Goal: Task Accomplishment & Management: Complete application form

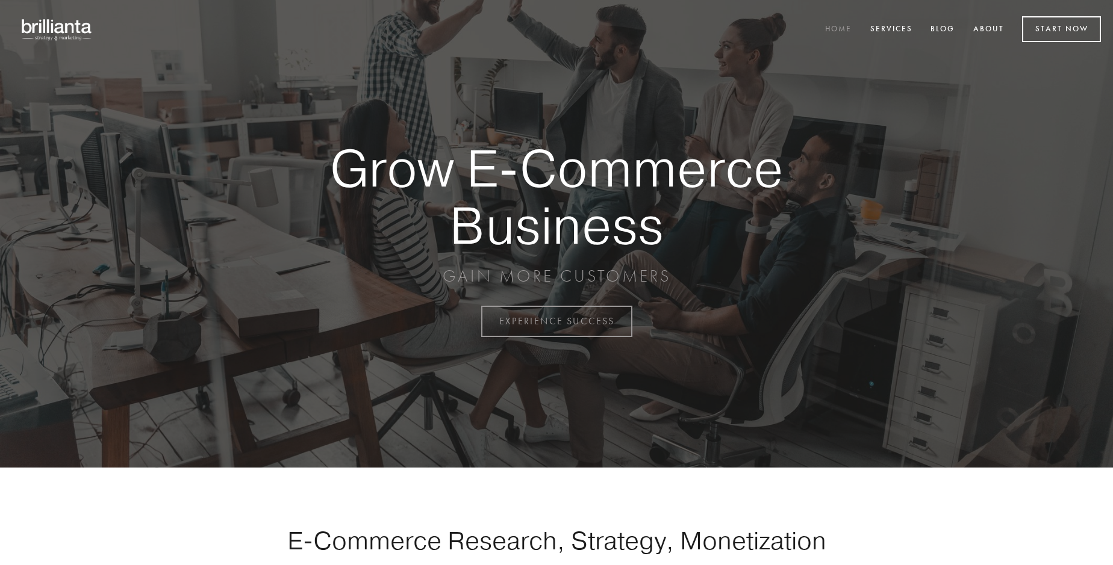
scroll to position [3156, 0]
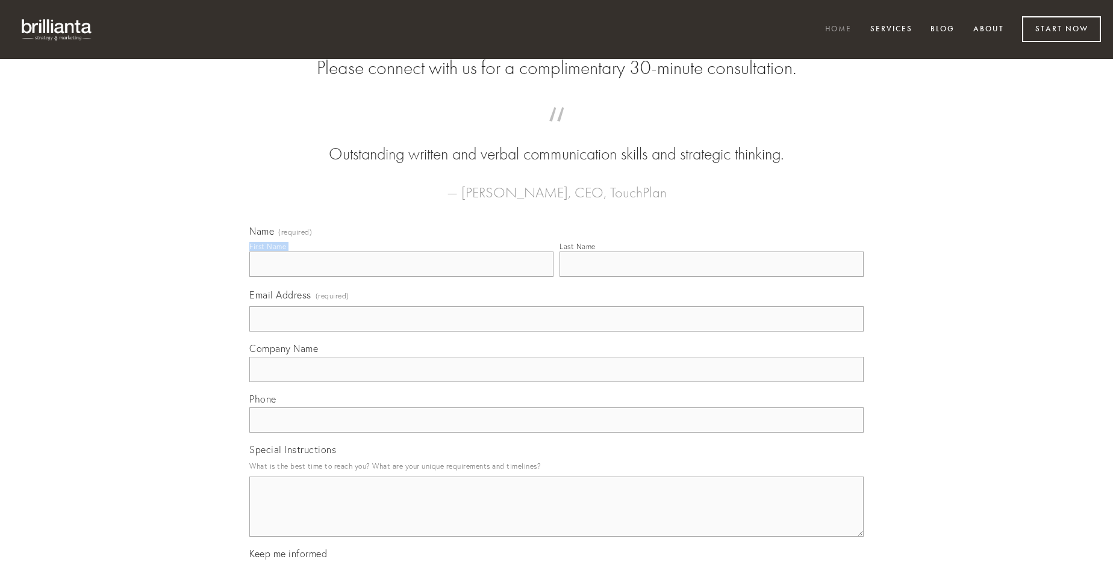
type input "[PERSON_NAME]"
click at [711, 277] on input "Last Name" at bounding box center [711, 264] width 304 height 25
type input "[PERSON_NAME]"
click at [556, 332] on input "Email Address (required)" at bounding box center [556, 318] width 614 height 25
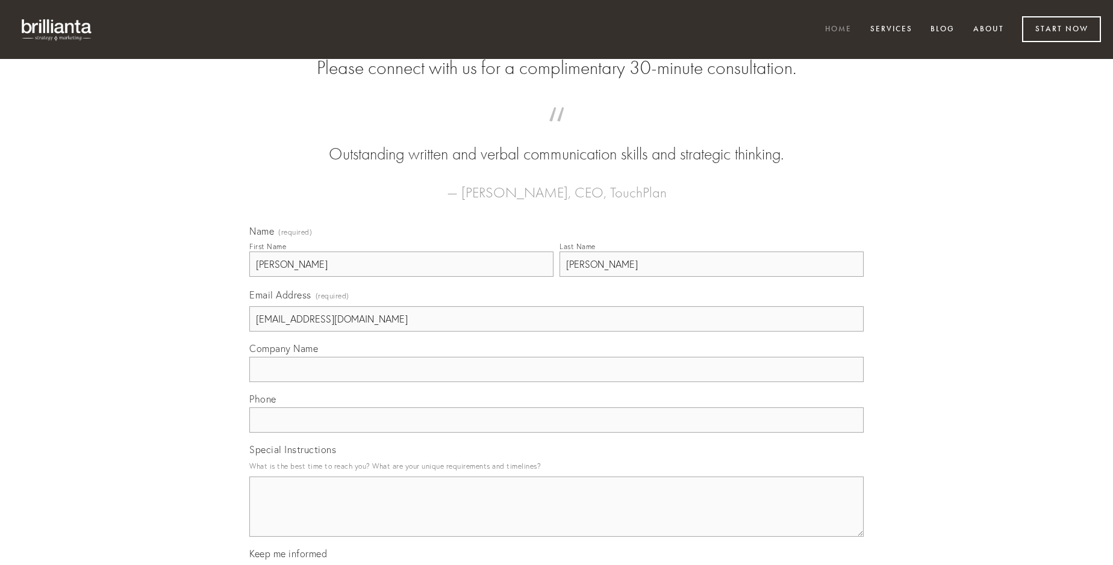
type input "[EMAIL_ADDRESS][DOMAIN_NAME]"
click at [556, 382] on input "Company Name" at bounding box center [556, 369] width 614 height 25
type input "sapiente"
click at [556, 433] on input "text" at bounding box center [556, 420] width 614 height 25
click at [556, 518] on textarea "Special Instructions" at bounding box center [556, 507] width 614 height 60
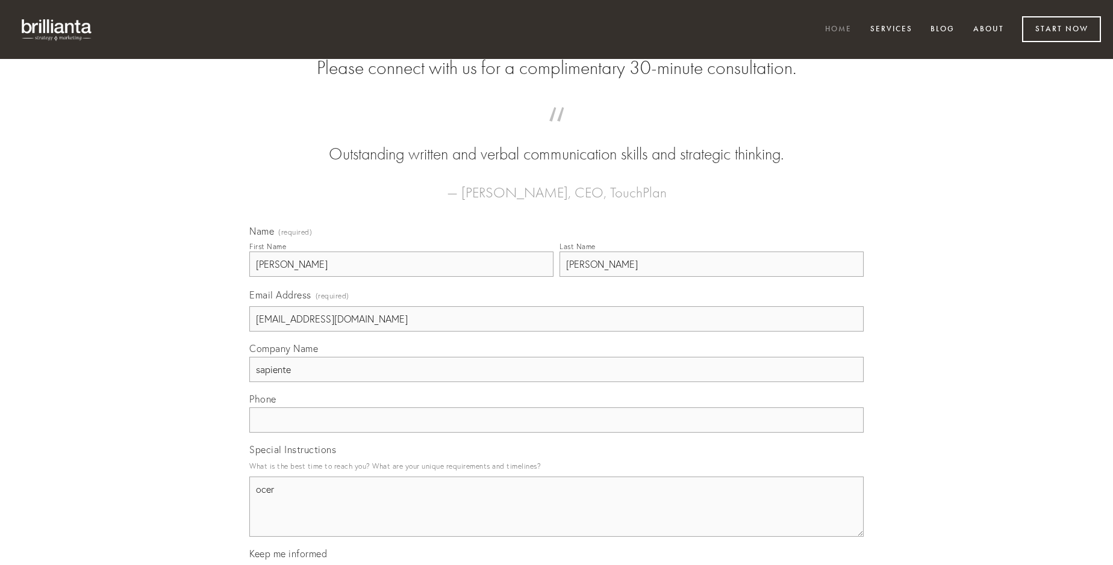
type textarea "ocer"
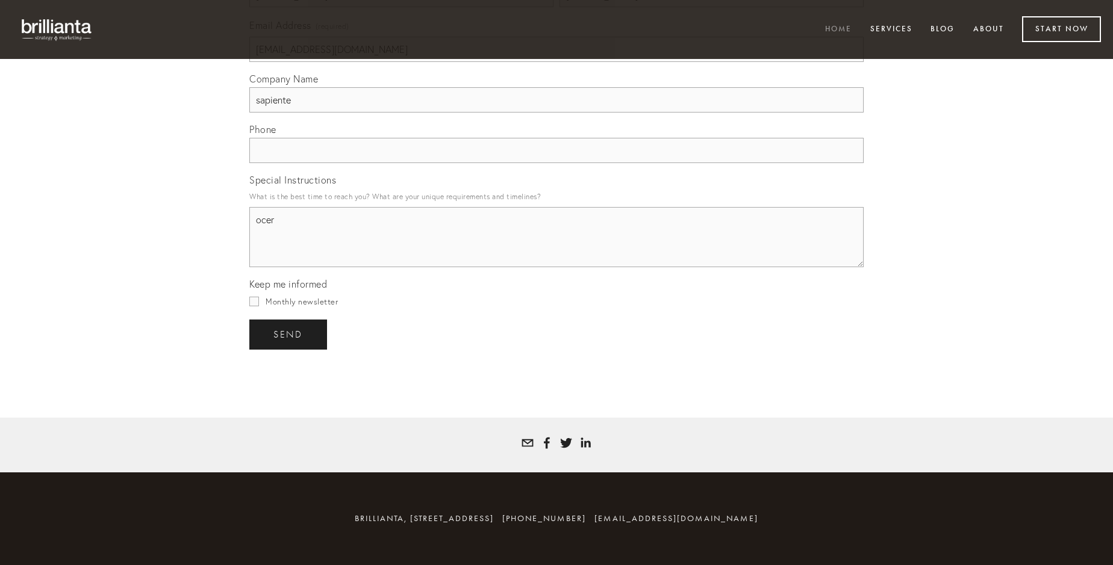
click at [289, 334] on span "send" at bounding box center [287, 334] width 29 height 11
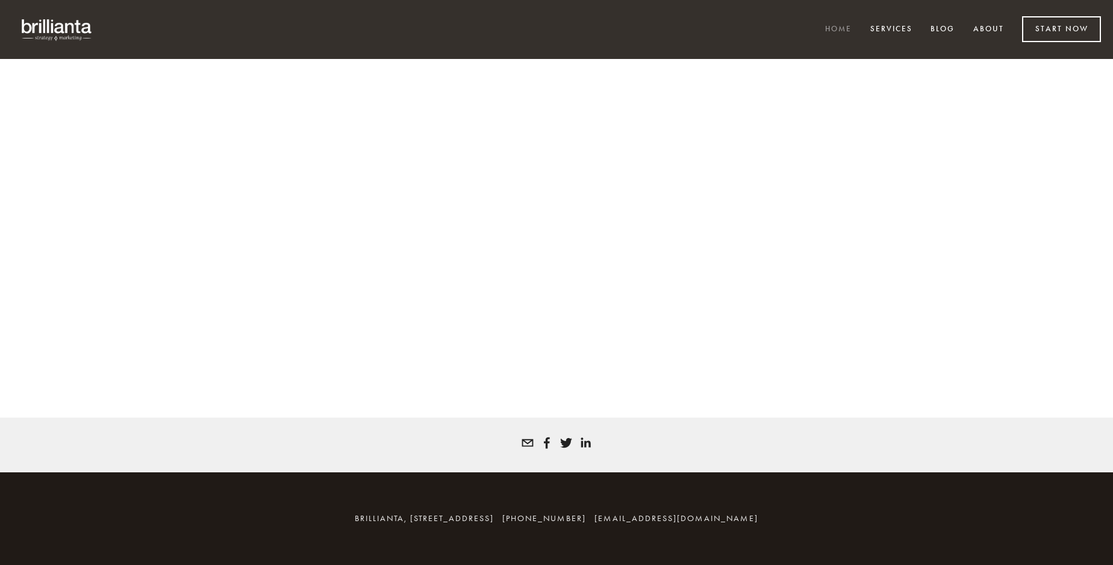
scroll to position [3140, 0]
